Goal: Transaction & Acquisition: Purchase product/service

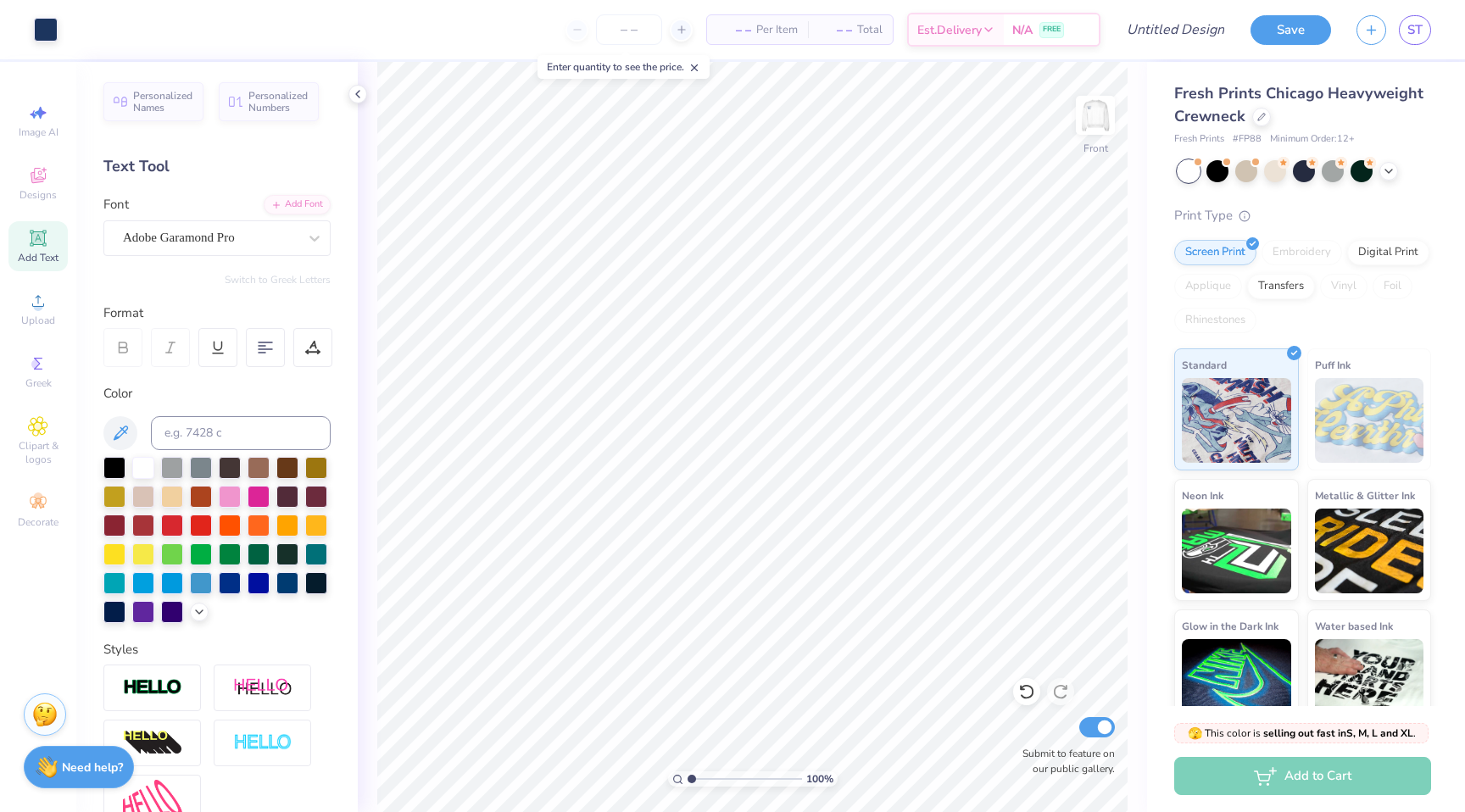
scroll to position [90, 0]
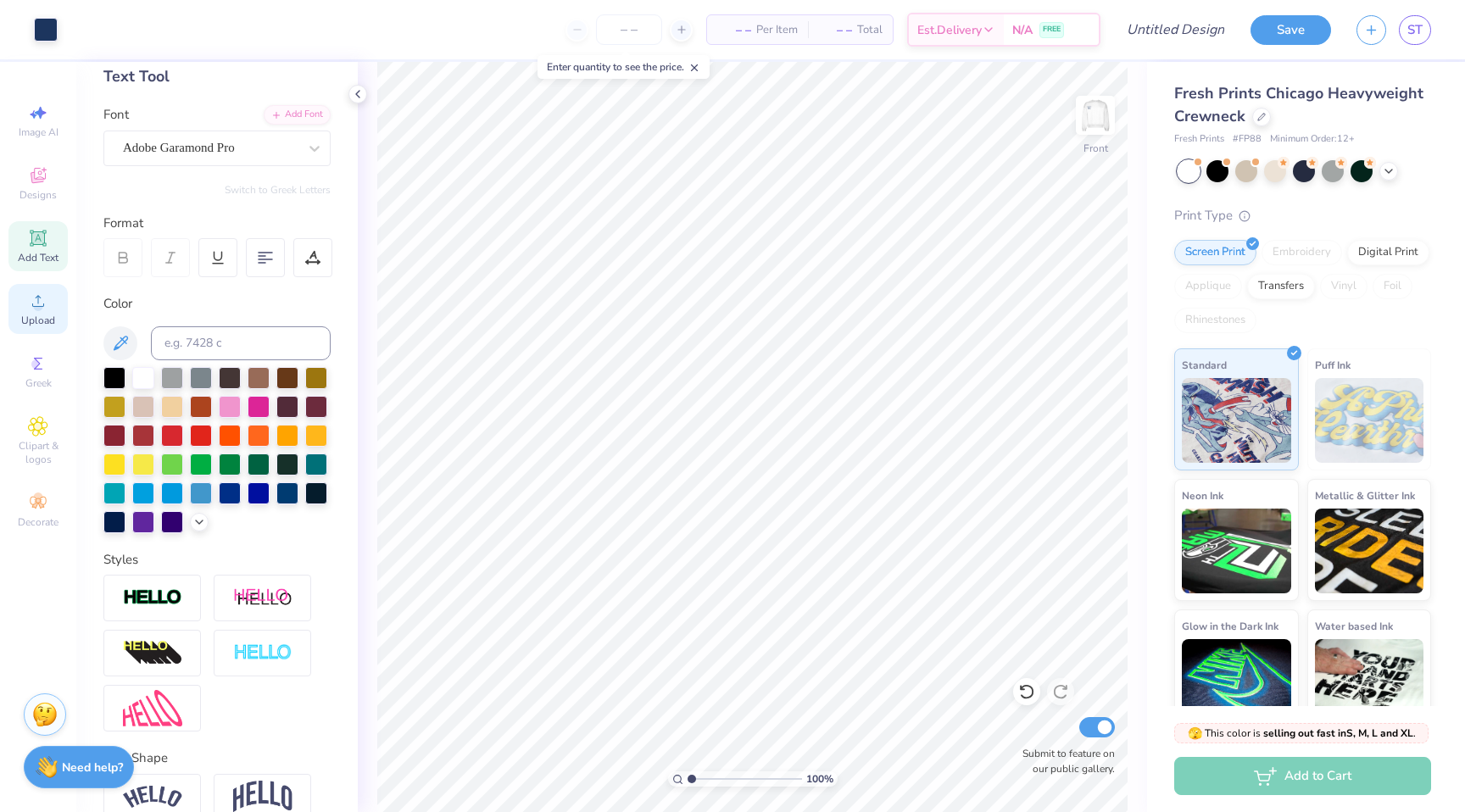
click at [32, 293] on icon at bounding box center [38, 301] width 21 height 21
click at [40, 171] on icon at bounding box center [38, 175] width 21 height 21
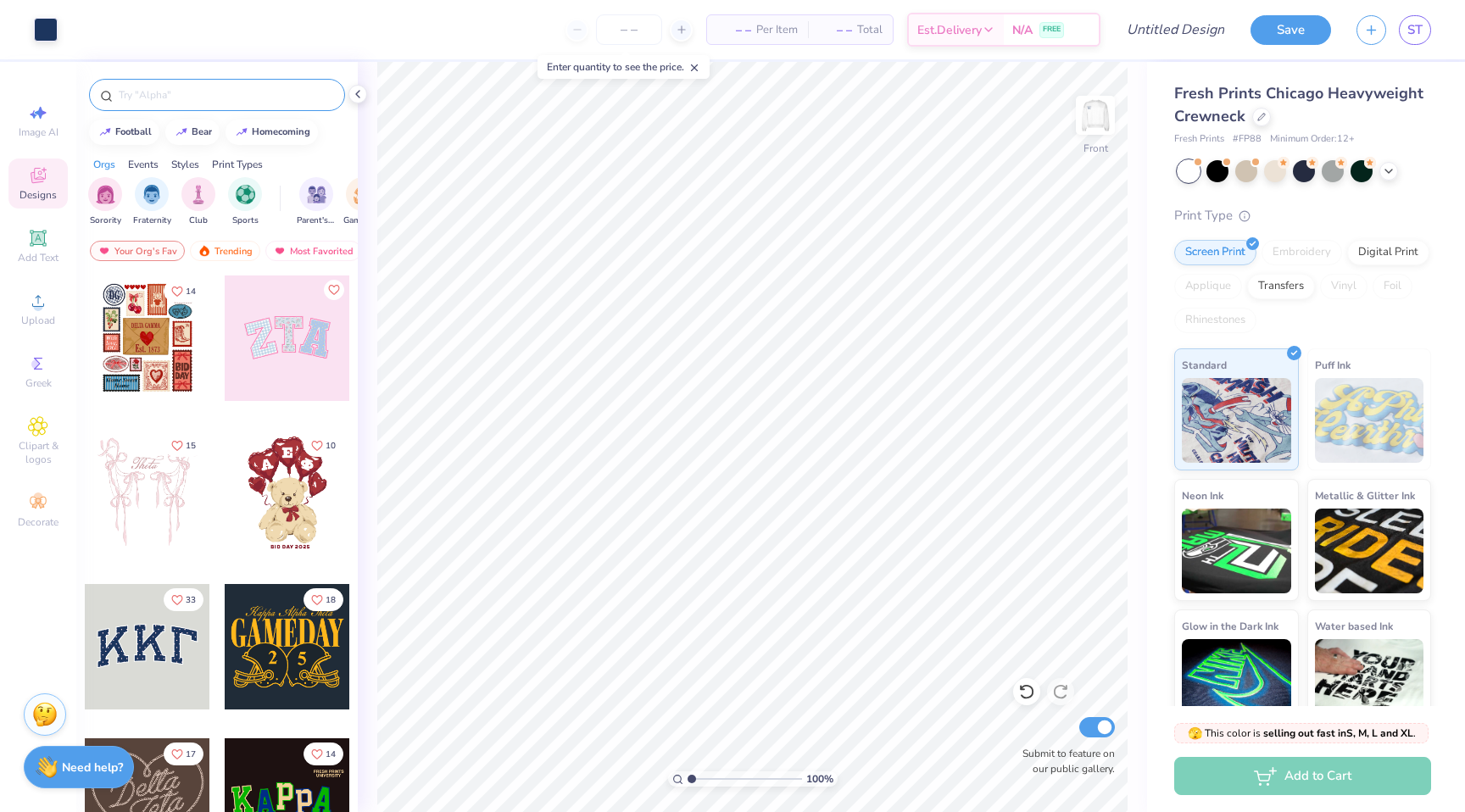
click at [202, 92] on input "text" at bounding box center [225, 95] width 217 height 17
type input "camp"
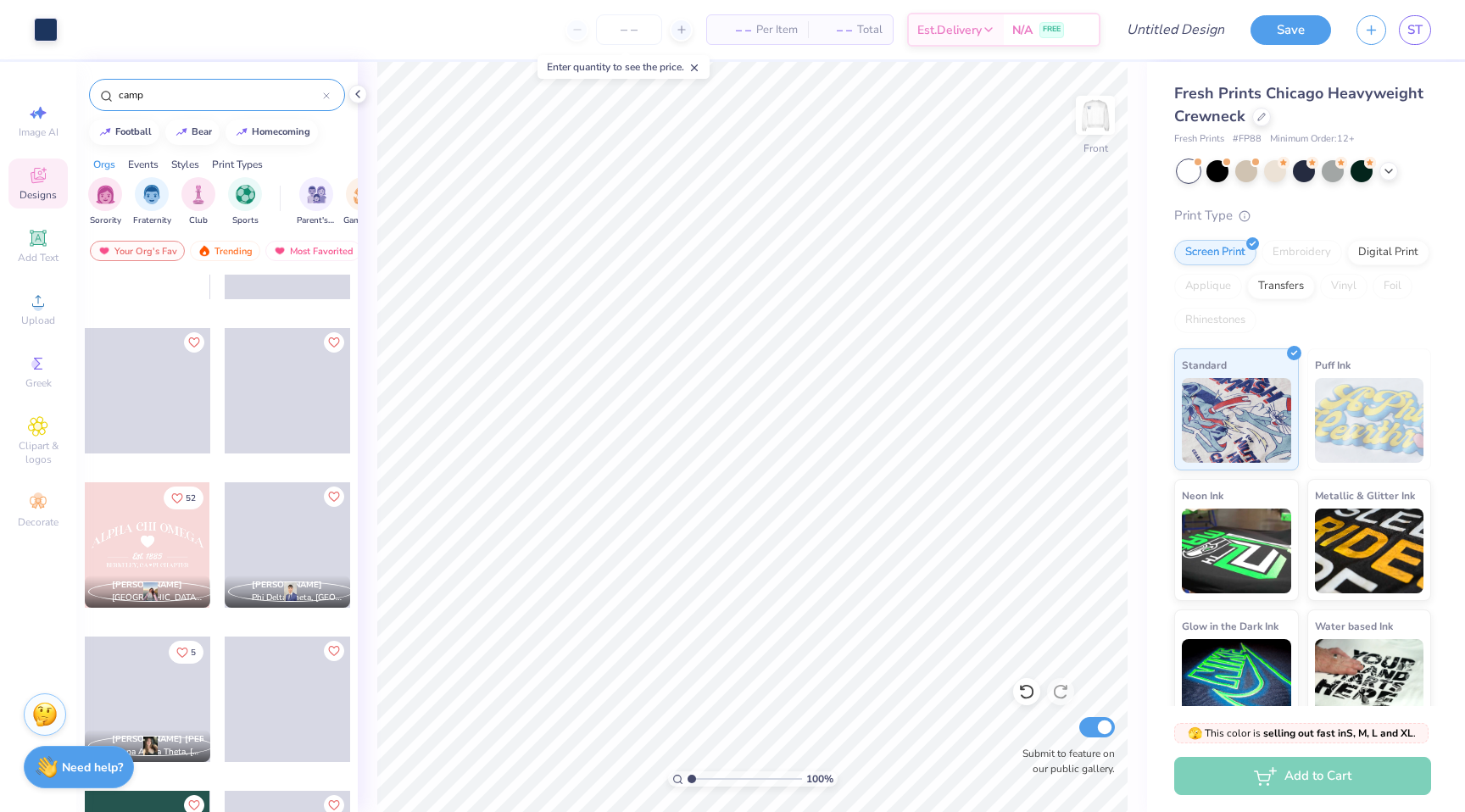
scroll to position [6454, 0]
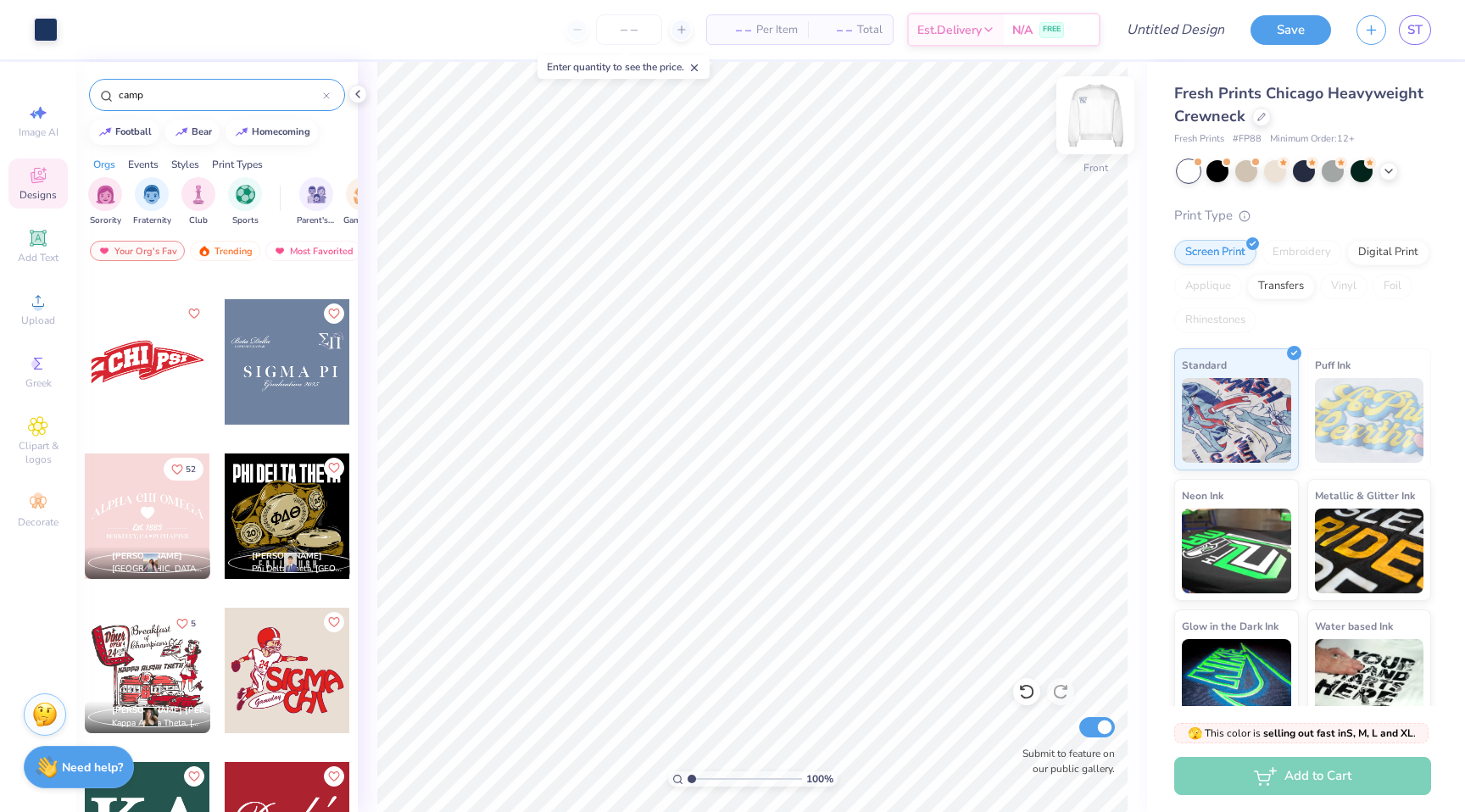
click at [1100, 124] on img at bounding box center [1095, 115] width 68 height 68
